Goal: Communication & Community: Ask a question

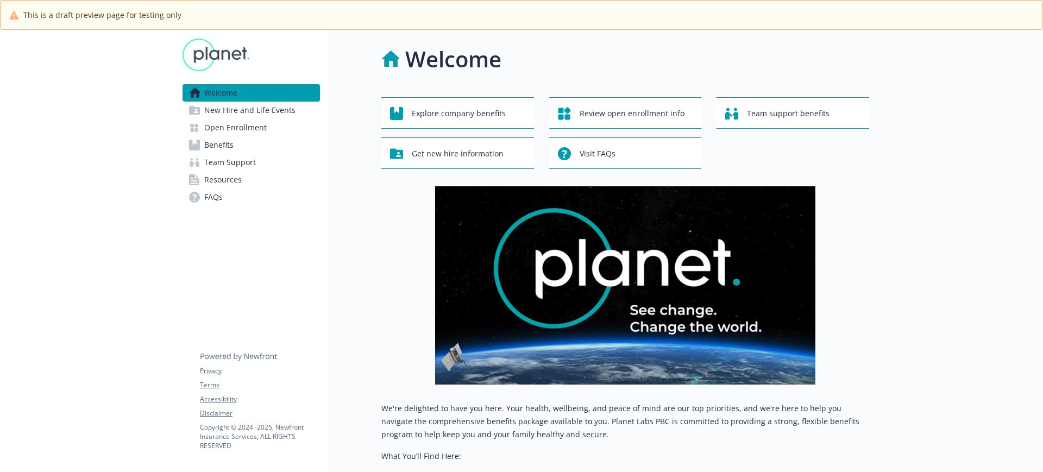
click at [262, 133] on span "Open Enrollment" at bounding box center [235, 127] width 62 height 17
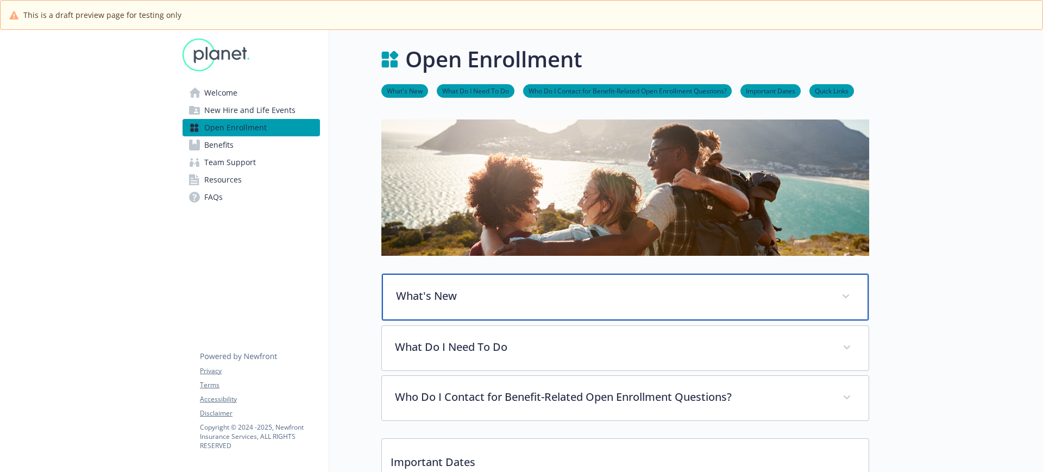
click at [521, 290] on p "What's New" at bounding box center [612, 296] width 432 height 16
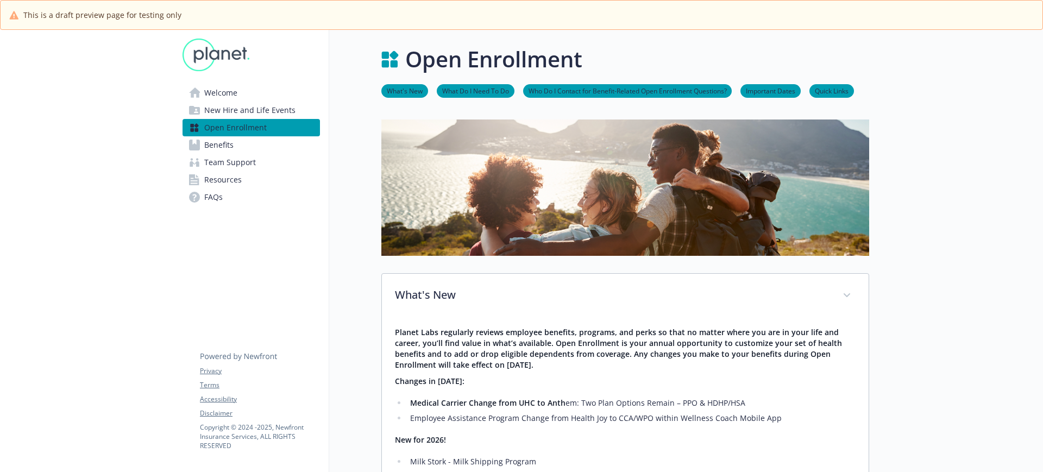
click at [198, 144] on icon at bounding box center [194, 145] width 11 height 11
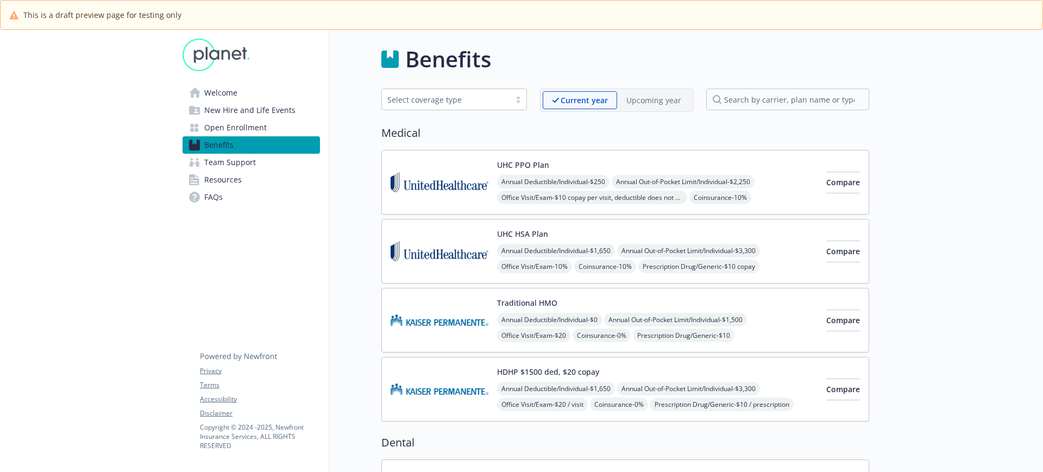
click at [659, 96] on p "Upcoming year" at bounding box center [653, 99] width 55 height 11
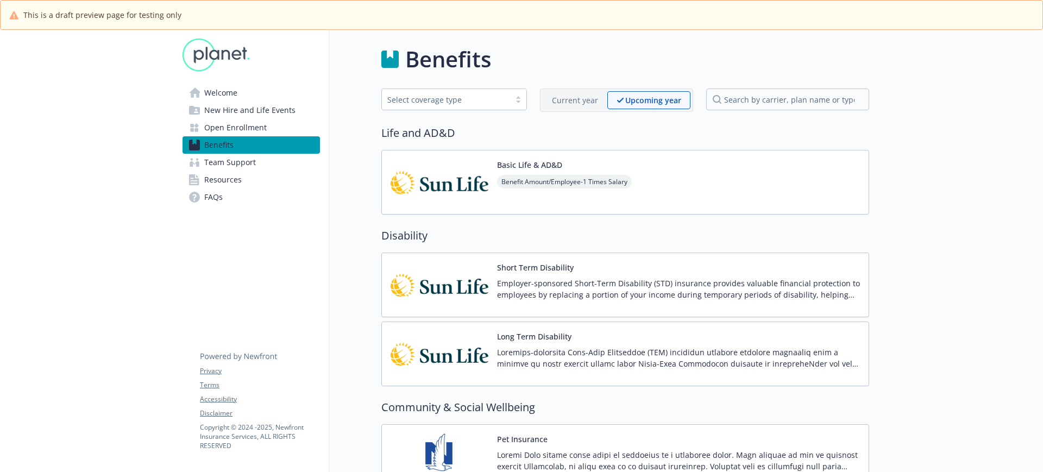
click at [581, 99] on p "Current year" at bounding box center [575, 99] width 46 height 11
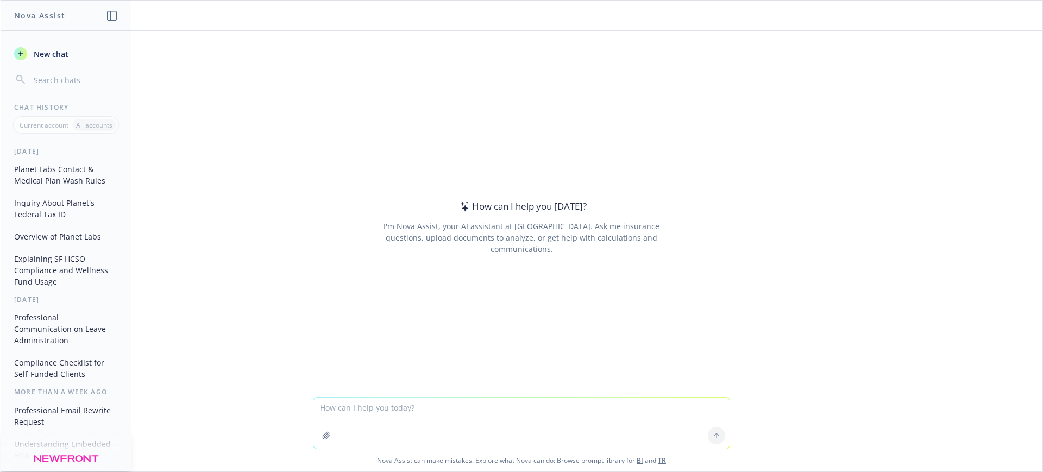
click at [342, 406] on textarea at bounding box center [521, 423] width 416 height 51
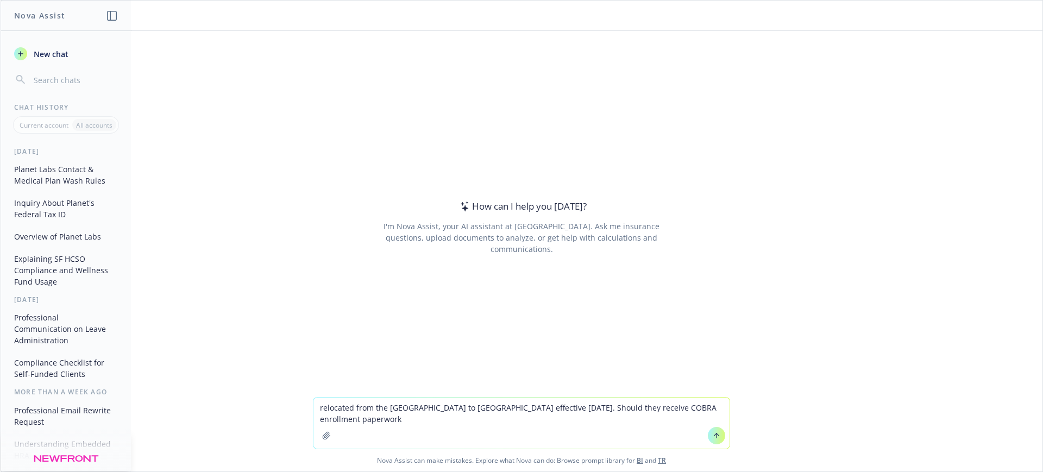
type textarea "relocated from the US to the Netherlands effective September 1. Should they rec…"
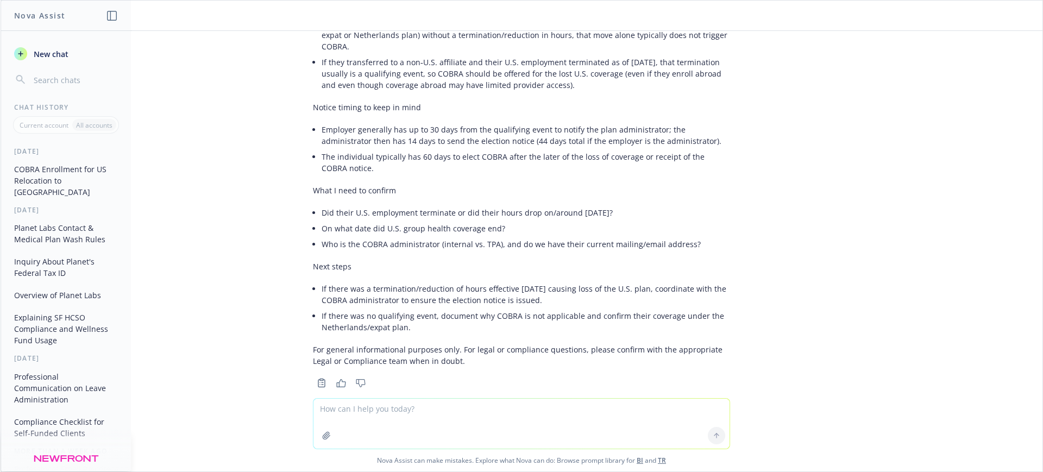
scroll to position [230, 0]
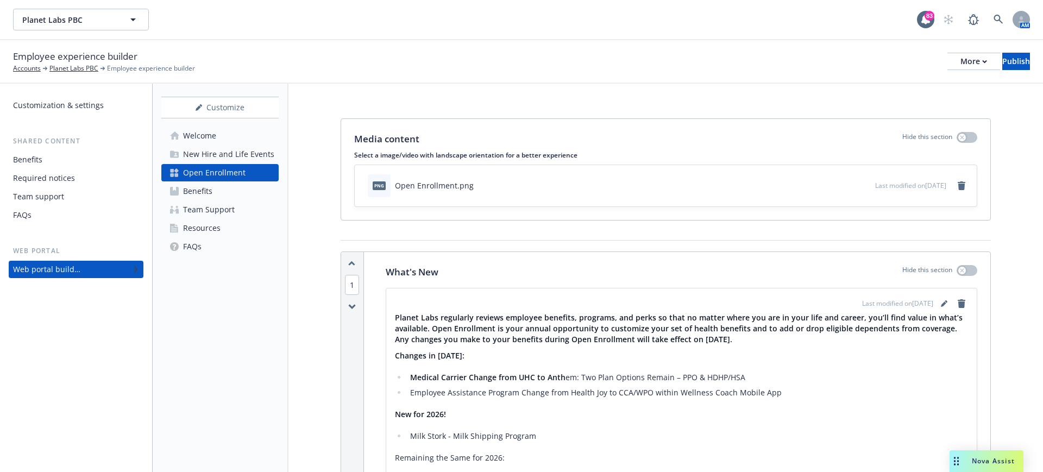
scroll to position [1392, 0]
